Goal: Check status: Check status

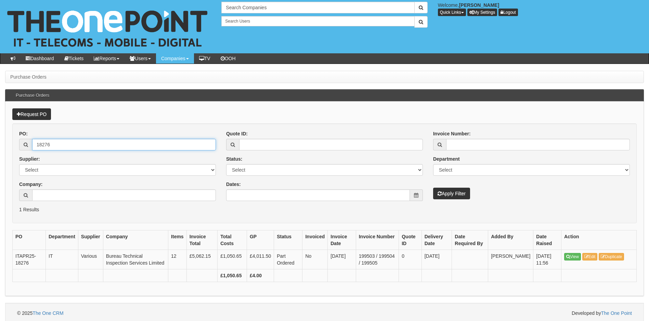
drag, startPoint x: 72, startPoint y: 143, endPoint x: 17, endPoint y: 142, distance: 55.1
click at [17, 142] on div "PO: 18276 Supplier: Select 123 [DOMAIN_NAME] 1Password 3 4Gon [PERSON_NAME] Ele…" at bounding box center [117, 168] width 207 height 76
type input "19514"
click at [433, 188] on button "Apply Filter" at bounding box center [451, 194] width 37 height 12
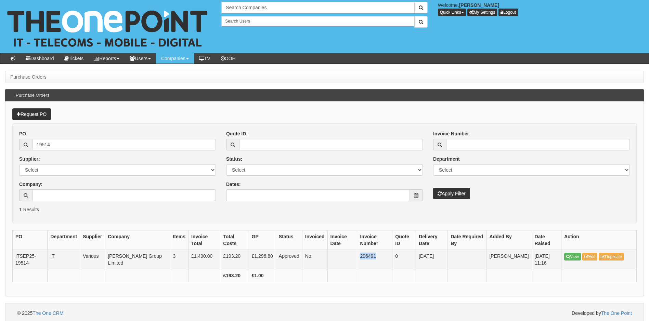
drag, startPoint x: 352, startPoint y: 255, endPoint x: 368, endPoint y: 257, distance: 16.2
click at [368, 257] on td "206491" at bounding box center [374, 260] width 35 height 20
copy td "206491"
